Goal: Transaction & Acquisition: Subscribe to service/newsletter

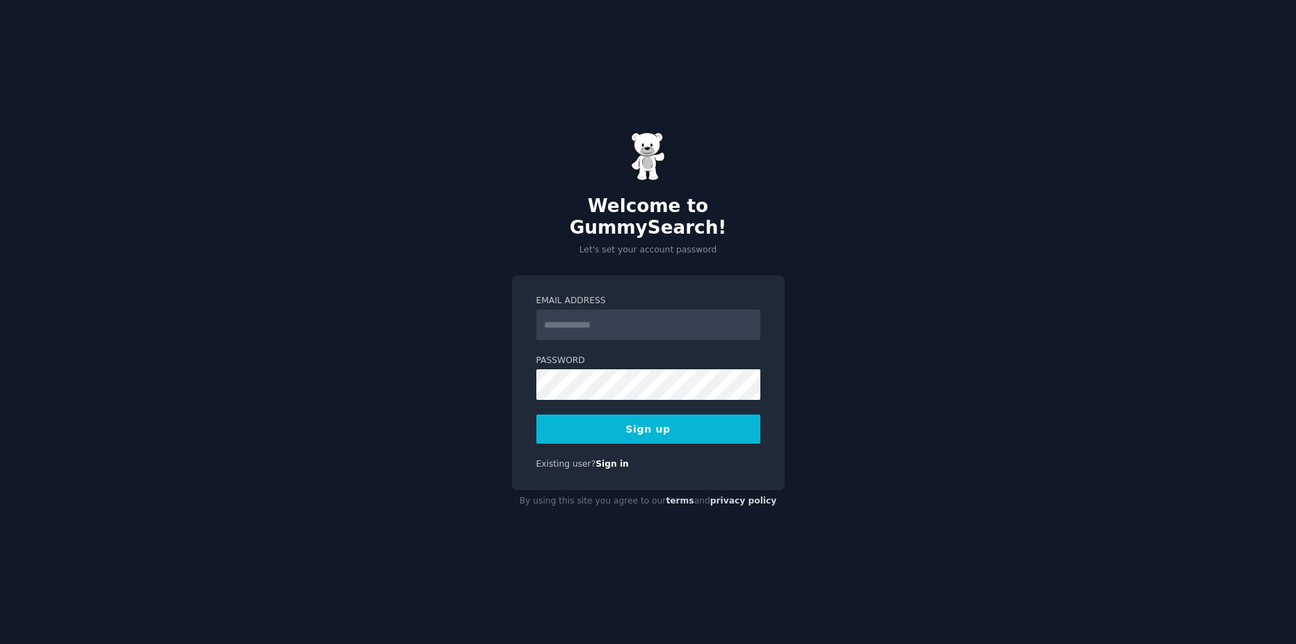
click at [696, 309] on input "Email Address" at bounding box center [648, 324] width 224 height 31
click at [680, 309] on input "Email Address" at bounding box center [648, 324] width 224 height 31
type input "**********"
click at [639, 427] on button "Sign up" at bounding box center [648, 428] width 224 height 29
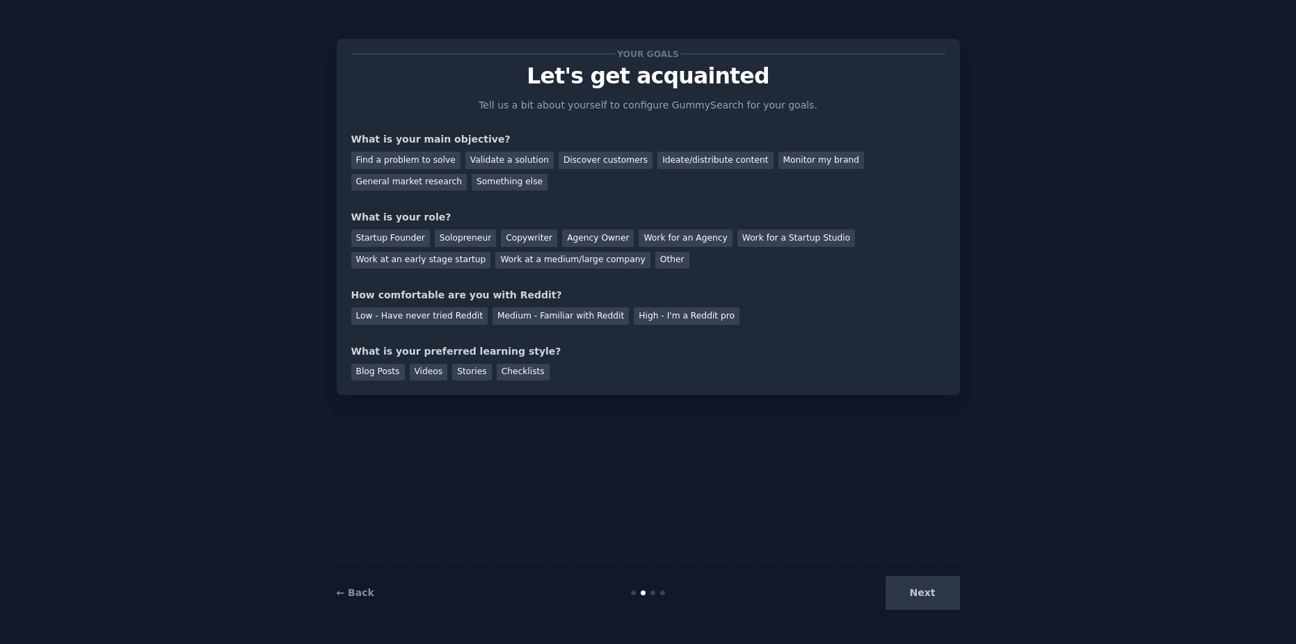
click at [925, 593] on div "Next" at bounding box center [856, 593] width 208 height 34
click at [923, 593] on div "Next" at bounding box center [856, 593] width 208 height 34
click at [934, 588] on div "Next" at bounding box center [856, 593] width 208 height 34
click at [932, 598] on div "Next" at bounding box center [856, 593] width 208 height 34
click at [924, 599] on div "Next" at bounding box center [856, 593] width 208 height 34
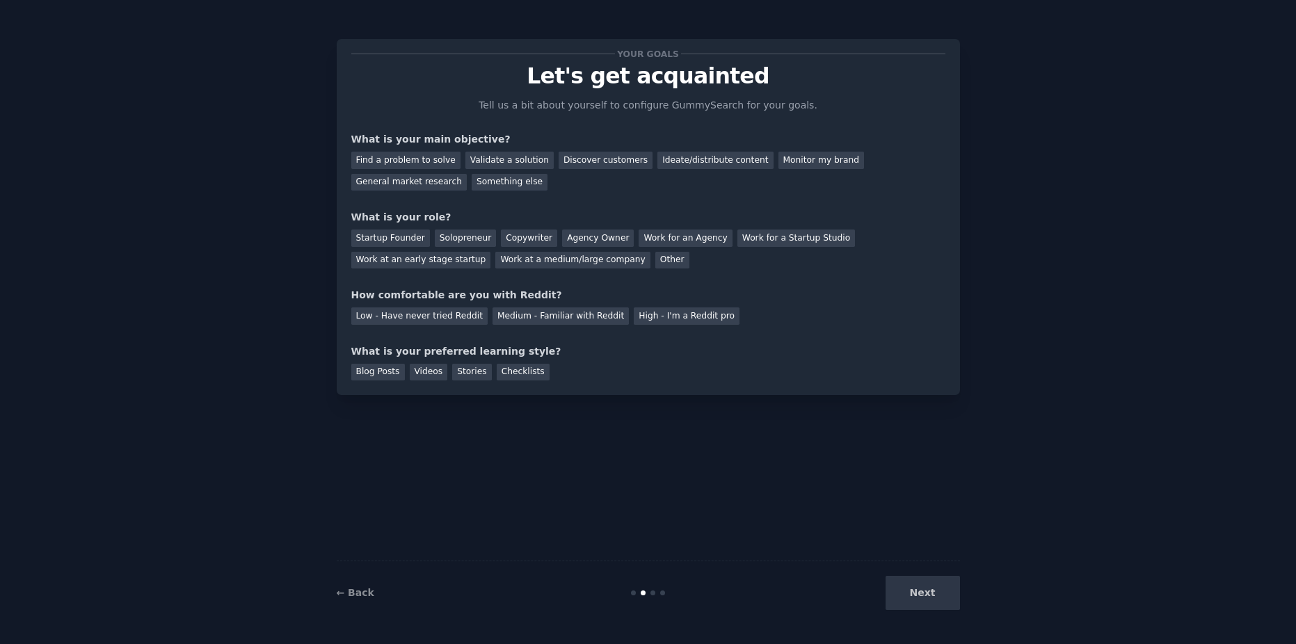
click at [928, 598] on div "Next" at bounding box center [856, 593] width 208 height 34
click at [923, 587] on div "Next" at bounding box center [856, 593] width 208 height 34
click at [687, 348] on div "What is your preferred learning style?" at bounding box center [648, 351] width 594 height 15
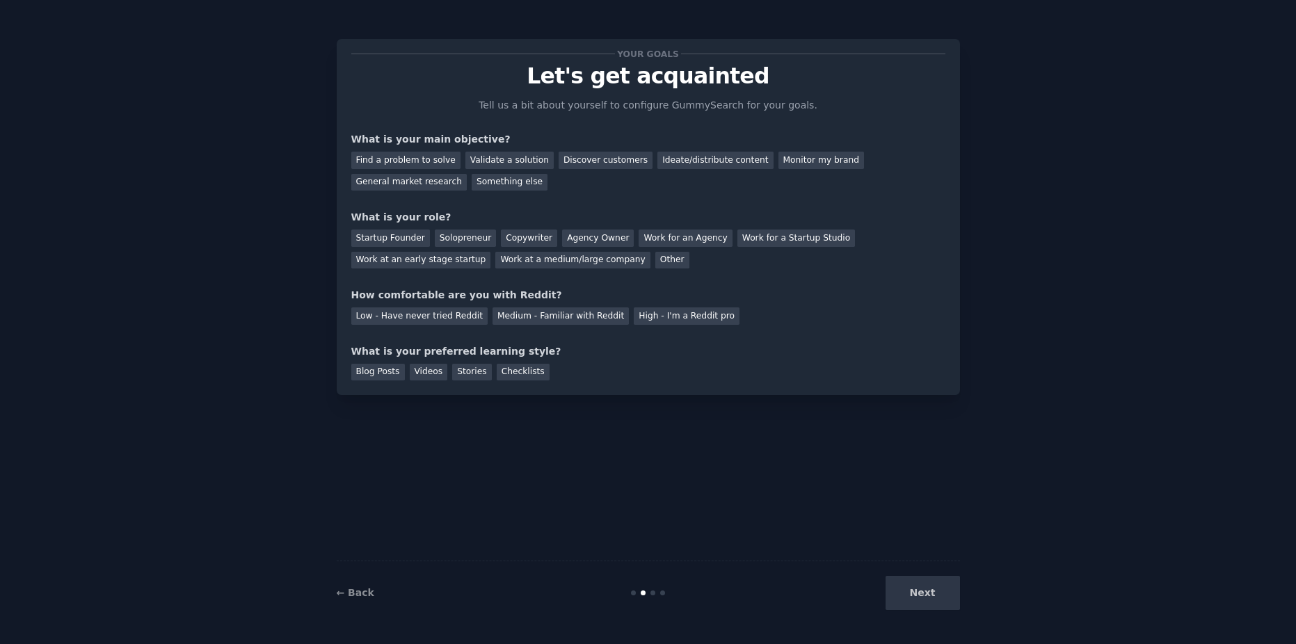
click at [930, 583] on div "Next" at bounding box center [856, 593] width 208 height 34
click at [611, 160] on div "Discover customers" at bounding box center [605, 160] width 94 height 17
click at [600, 241] on div "Agency Owner" at bounding box center [598, 237] width 72 height 17
click at [536, 324] on div "Your goals Let's get acquainted Tell us a bit about yourself to configure Gummy…" at bounding box center [648, 217] width 594 height 327
click at [525, 312] on div "Medium - Familiar with Reddit" at bounding box center [560, 315] width 136 height 17
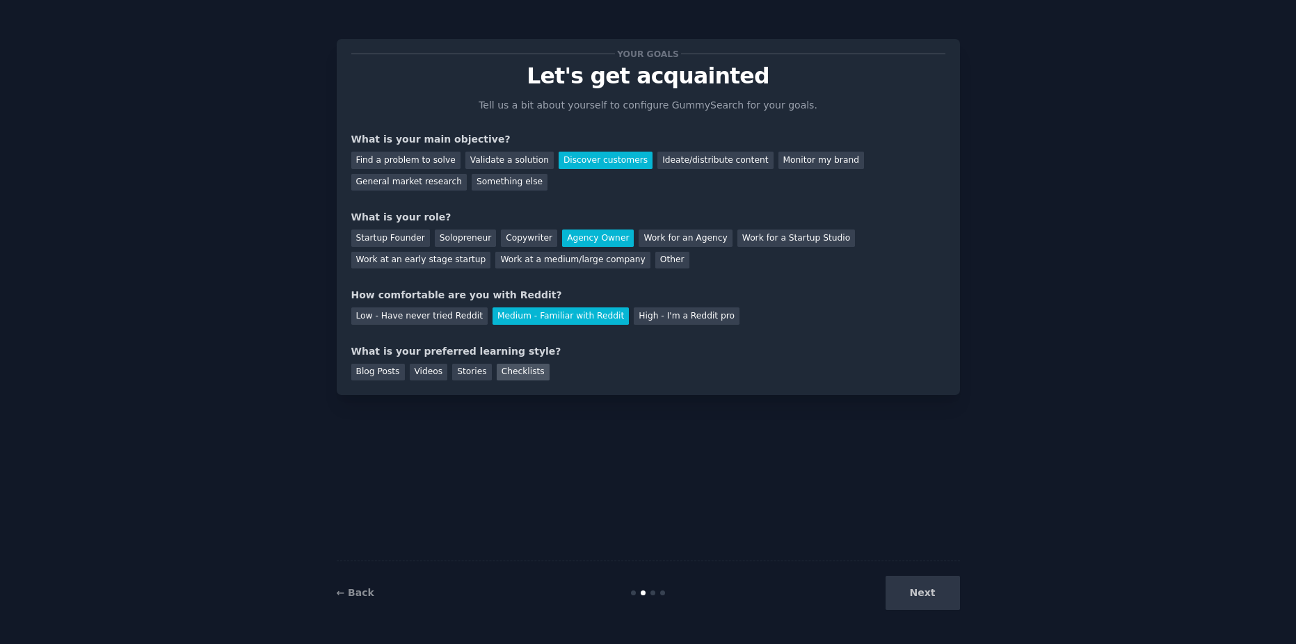
click at [516, 375] on div "Checklists" at bounding box center [523, 372] width 53 height 17
click at [914, 597] on button "Next" at bounding box center [922, 593] width 74 height 34
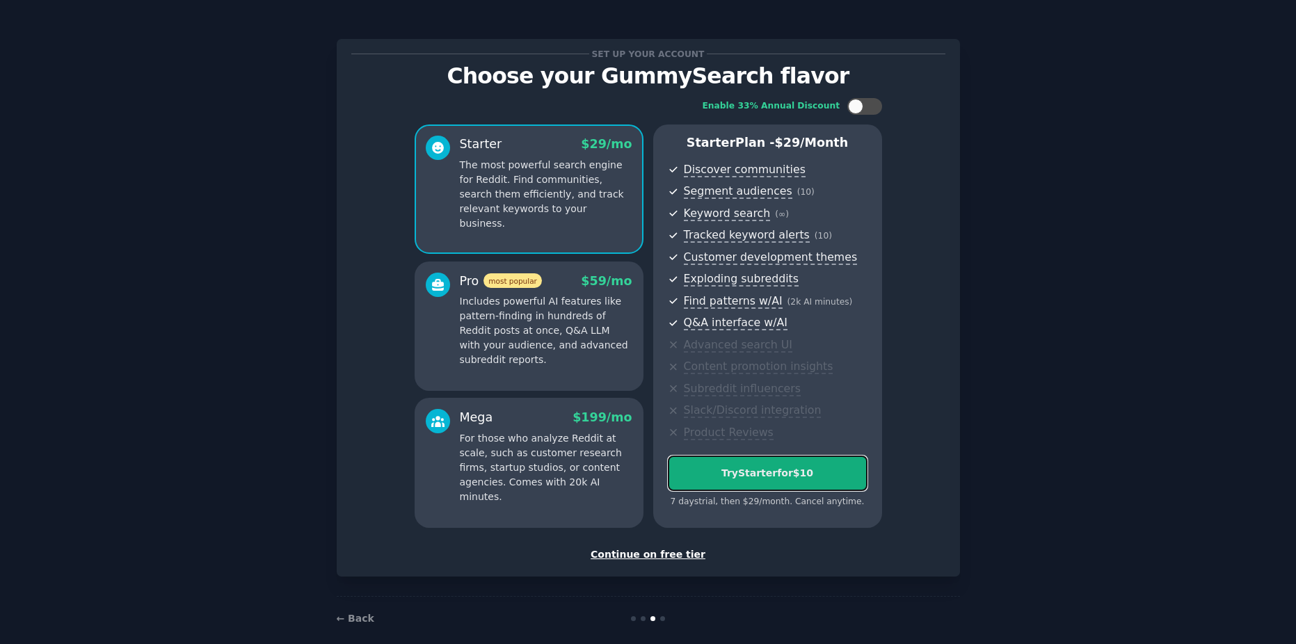
click at [775, 482] on button "Try Starter for $10" at bounding box center [768, 473] width 200 height 35
